Goal: Check status: Check status

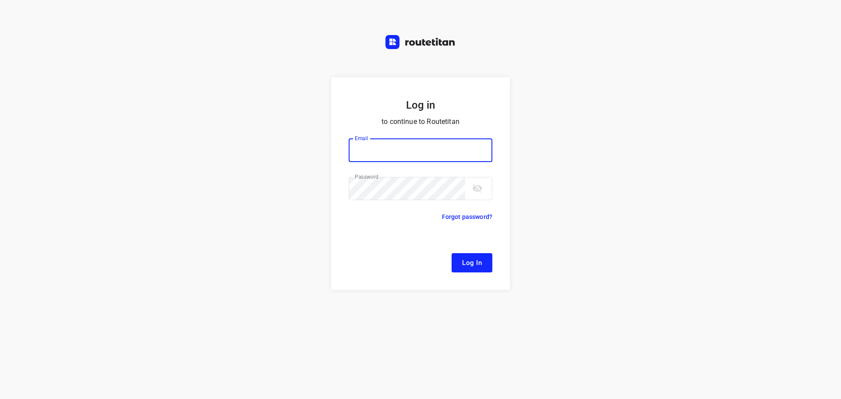
type input "[EMAIL_ADDRESS][DOMAIN_NAME]"
click at [483, 266] on button "Log In" at bounding box center [472, 262] width 41 height 19
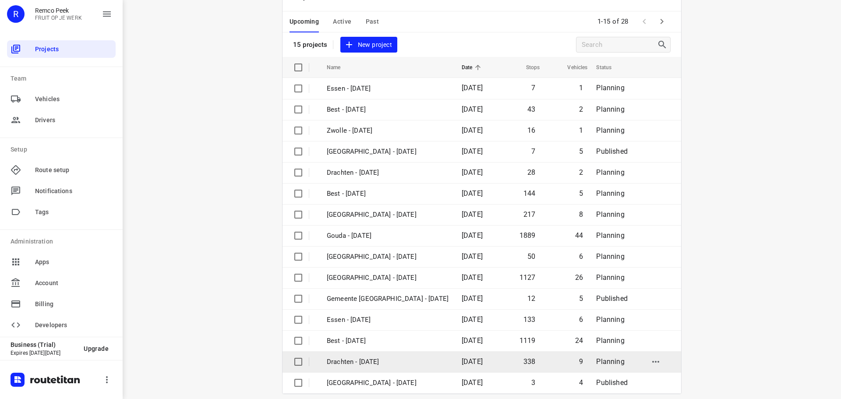
scroll to position [44, 0]
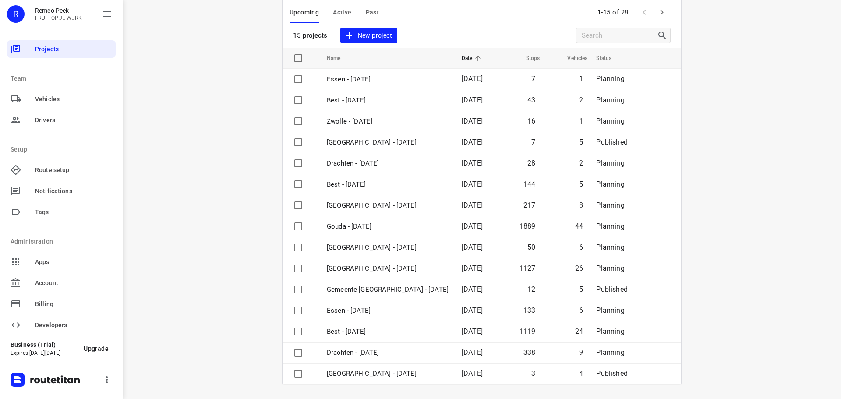
drag, startPoint x: 668, startPoint y: 12, endPoint x: 662, endPoint y: 12, distance: 5.7
click at [664, 11] on div "Upcoming Active Past 1-15 of 28" at bounding box center [482, 12] width 399 height 21
click at [662, 12] on icon "button" at bounding box center [662, 12] width 11 height 11
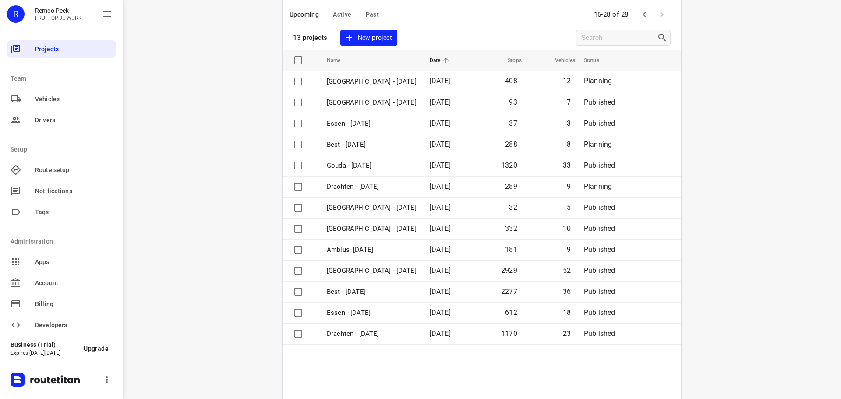
scroll to position [64, 0]
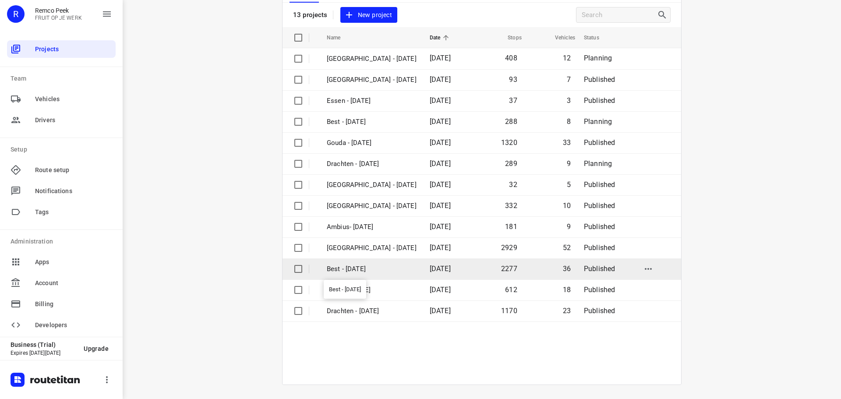
click at [364, 269] on p "Best - [DATE]" at bounding box center [372, 269] width 90 height 10
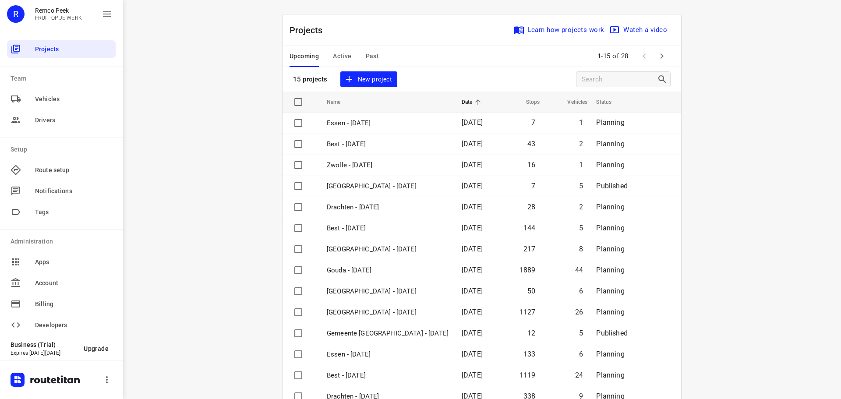
click at [3, 266] on div "Projects Team Vehicles Drivers Setup Route setup Notifications Tags Administrat…" at bounding box center [61, 186] width 123 height 302
click at [2, 266] on div "Projects Team Vehicles Drivers Setup Route setup Notifications Tags Administrat…" at bounding box center [61, 186] width 123 height 302
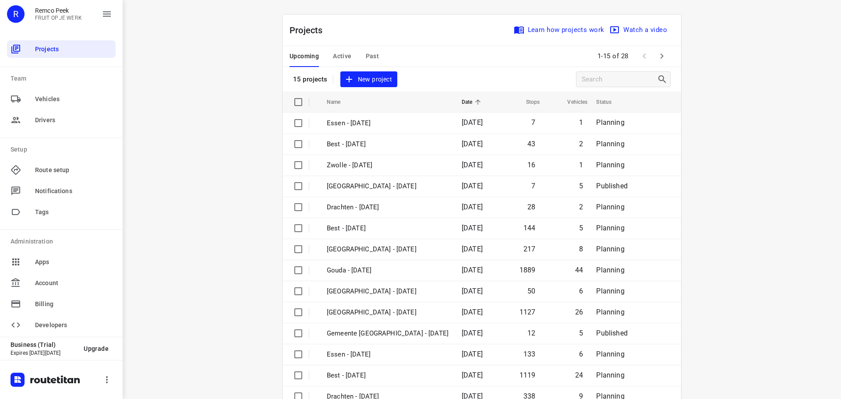
click at [1, 267] on div "Projects Team Vehicles Drivers Setup Route setup Notifications Tags Administrat…" at bounding box center [61, 186] width 123 height 302
click at [0, 267] on div "Projects Team Vehicles Drivers Setup Route setup Notifications Tags Administrat…" at bounding box center [61, 186] width 123 height 302
drag, startPoint x: 0, startPoint y: 267, endPoint x: 0, endPoint y: 272, distance: 5.3
click at [0, 272] on div "Projects Team Vehicles Drivers Setup Route setup Notifications Tags Administrat…" at bounding box center [61, 186] width 123 height 302
click at [0, 273] on div "Projects Team Vehicles Drivers Setup Route setup Notifications Tags Administrat…" at bounding box center [61, 186] width 123 height 302
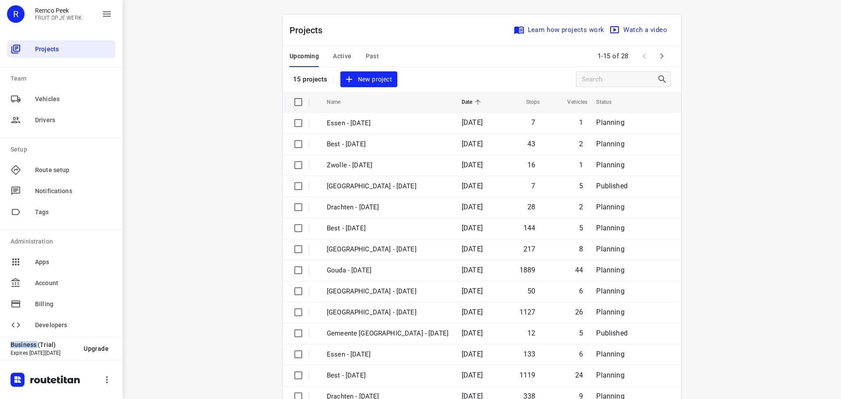
click at [0, 273] on div "Projects Team Vehicles Drivers Setup Route setup Notifications Tags Administrat…" at bounding box center [61, 186] width 123 height 302
